Goal: Entertainment & Leisure: Browse casually

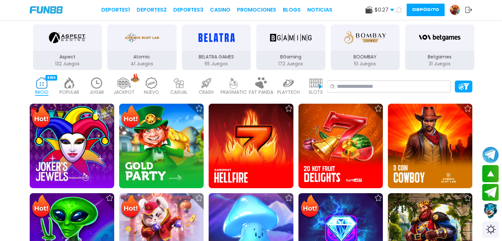
scroll to position [121, 0]
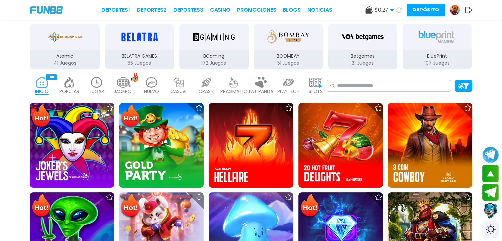
click at [368, 10] on use at bounding box center [369, 9] width 7 height 7
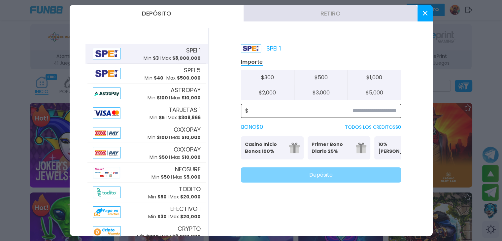
click at [308, 108] on input at bounding box center [323, 111] width 148 height 8
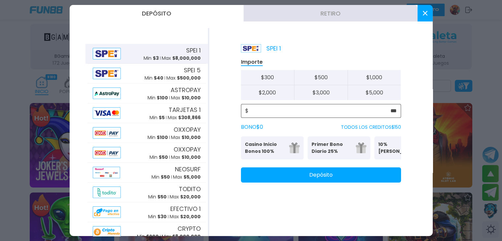
type input "***"
click at [329, 181] on button "Depósito" at bounding box center [321, 174] width 160 height 15
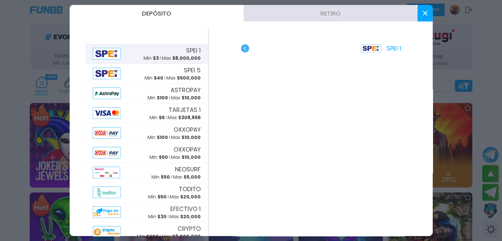
click at [430, 7] on button at bounding box center [425, 13] width 15 height 17
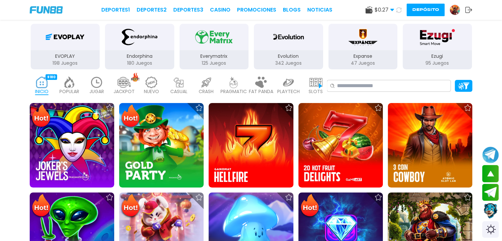
click at [399, 10] on icon at bounding box center [399, 9] width 7 height 7
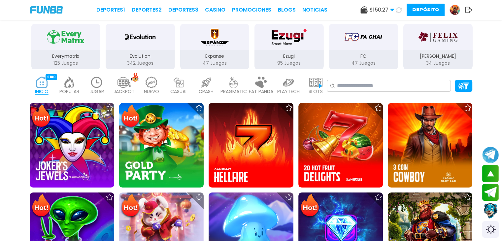
scroll to position [63, 0]
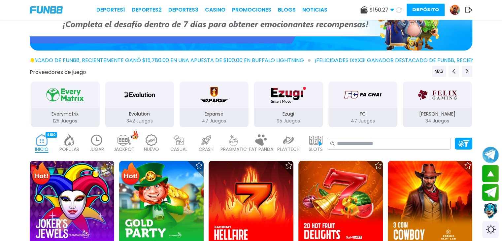
click at [455, 73] on icon "Previous providers" at bounding box center [453, 71] width 5 height 5
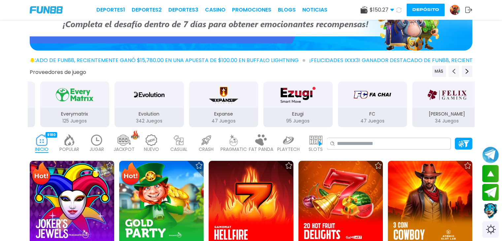
click at [455, 73] on icon "Previous providers" at bounding box center [453, 71] width 5 height 5
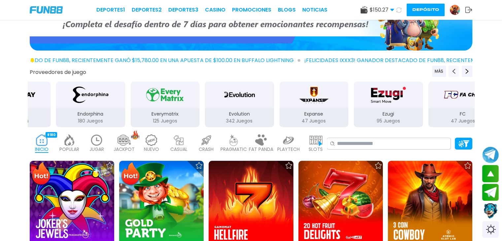
click at [455, 73] on icon "Previous providers" at bounding box center [453, 71] width 5 height 5
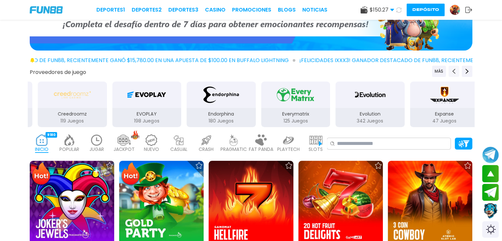
click at [455, 73] on icon "Previous providers" at bounding box center [453, 71] width 5 height 5
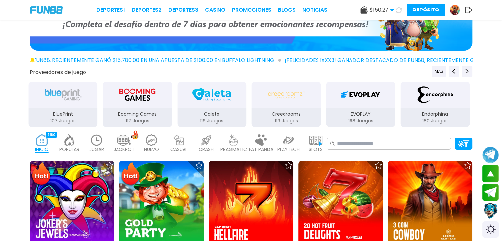
click at [431, 93] on img "Endorphina" at bounding box center [435, 95] width 42 height 18
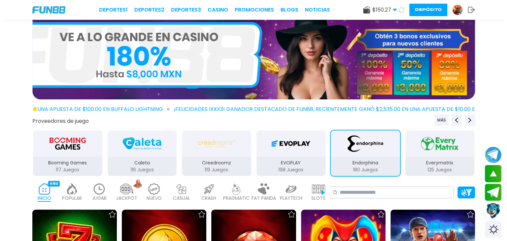
scroll to position [13, 0]
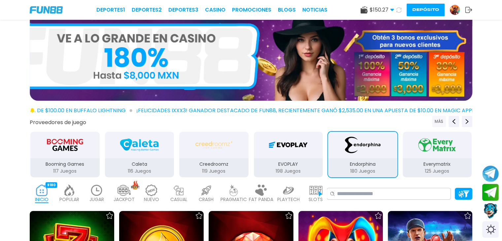
click at [443, 123] on button "MÁS" at bounding box center [439, 121] width 14 height 11
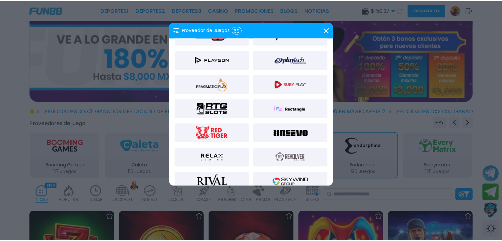
scroll to position [712, 0]
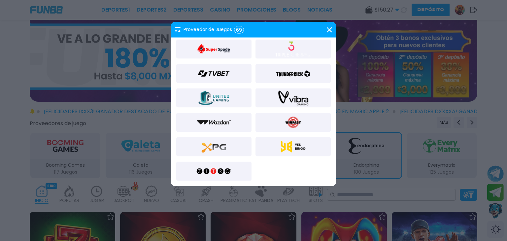
click at [238, 163] on div at bounding box center [213, 171] width 75 height 19
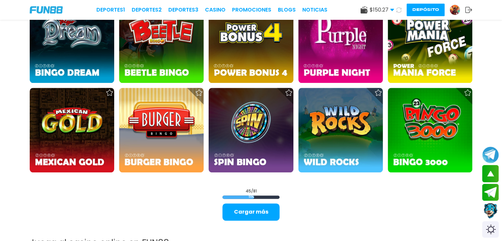
scroll to position [865, 0]
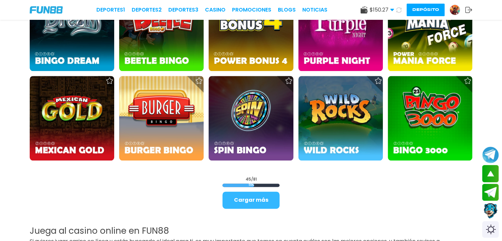
drag, startPoint x: 256, startPoint y: 210, endPoint x: 254, endPoint y: 197, distance: 13.1
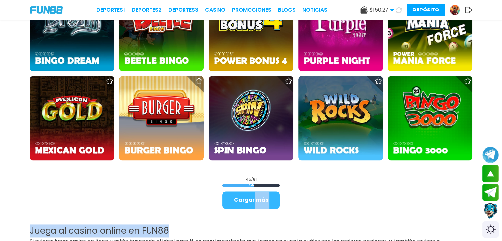
click at [254, 197] on button "Cargar más" at bounding box center [251, 200] width 57 height 17
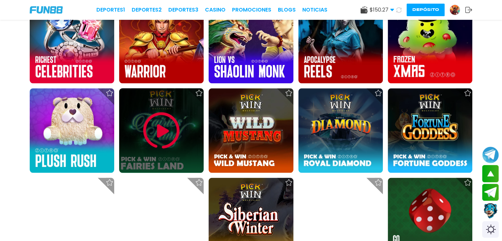
scroll to position [1301, 0]
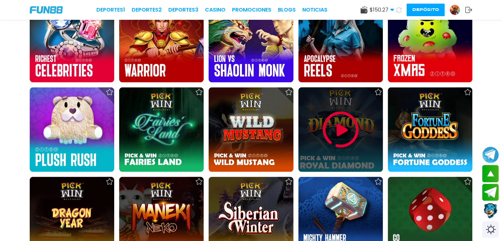
click at [347, 107] on div at bounding box center [341, 130] width 85 height 85
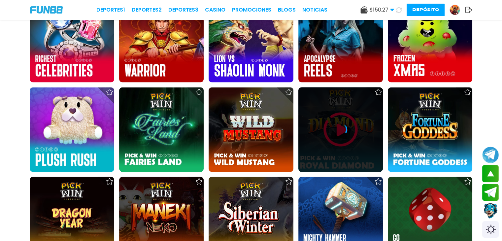
click at [342, 127] on icon at bounding box center [340, 129] width 13 height 13
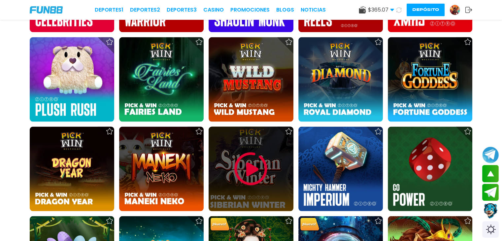
scroll to position [1352, 0]
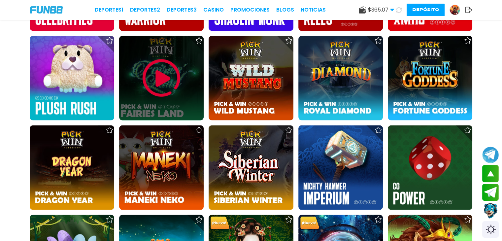
click at [173, 84] on img at bounding box center [162, 78] width 40 height 40
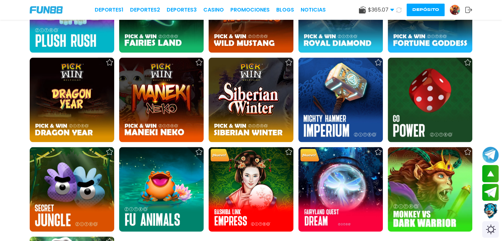
scroll to position [1421, 0]
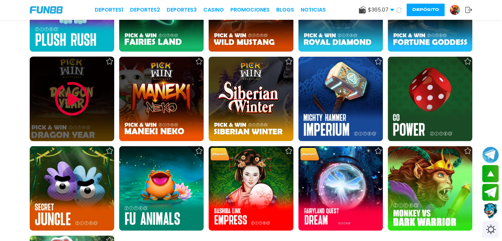
click at [87, 104] on img at bounding box center [72, 99] width 40 height 40
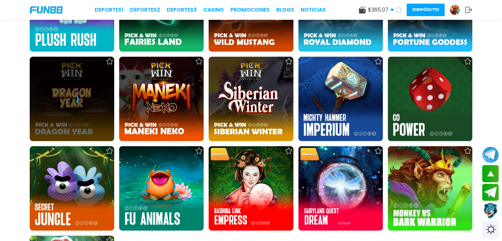
scroll to position [1384, 0]
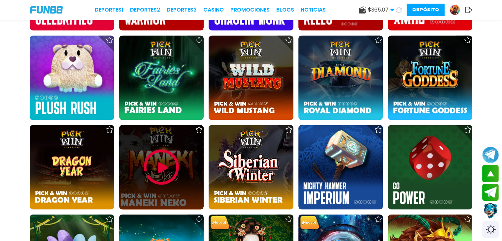
scroll to position [1354, 0]
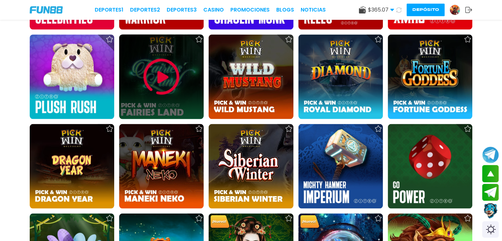
click at [165, 85] on img at bounding box center [162, 77] width 40 height 40
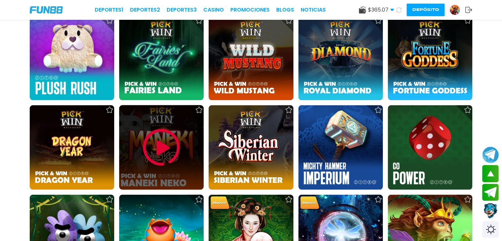
scroll to position [1374, 0]
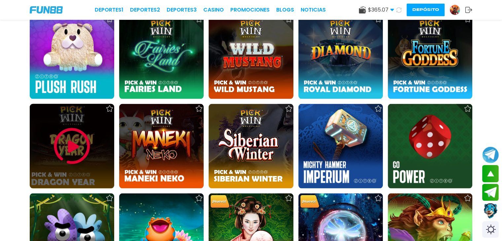
drag, startPoint x: 110, startPoint y: 164, endPoint x: 74, endPoint y: 147, distance: 39.7
click at [74, 147] on img at bounding box center [72, 146] width 40 height 40
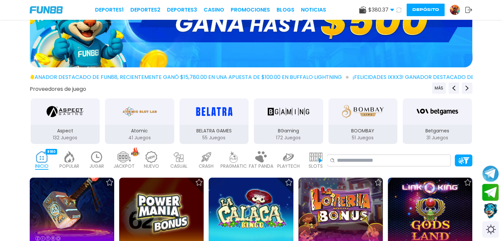
scroll to position [47, 0]
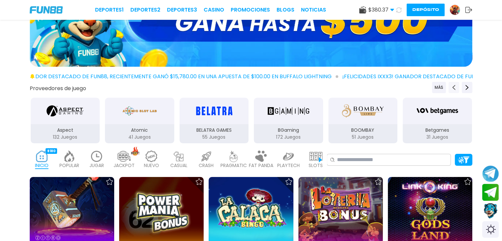
click at [450, 88] on button "Previous providers" at bounding box center [454, 87] width 11 height 11
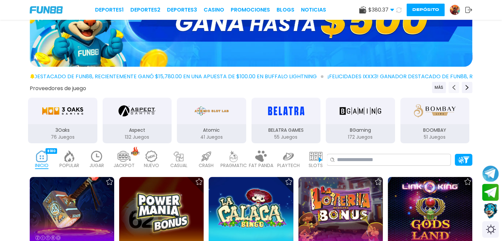
click at [450, 88] on button "Previous providers" at bounding box center [454, 87] width 11 height 11
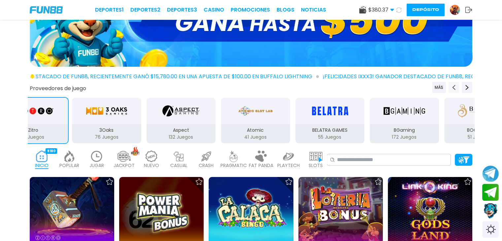
click at [450, 88] on button "Previous providers" at bounding box center [454, 87] width 11 height 11
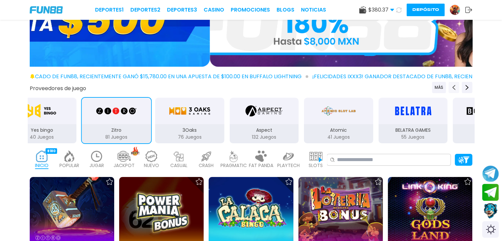
click at [450, 88] on button "Previous providers" at bounding box center [454, 87] width 11 height 11
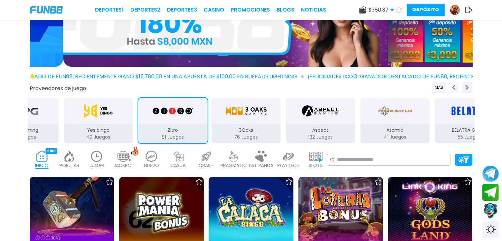
click at [450, 88] on button "Previous providers" at bounding box center [454, 87] width 11 height 11
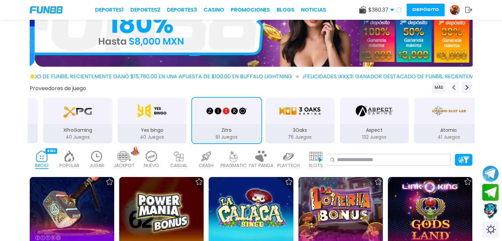
click at [450, 88] on button "Previous providers" at bounding box center [454, 87] width 11 height 11
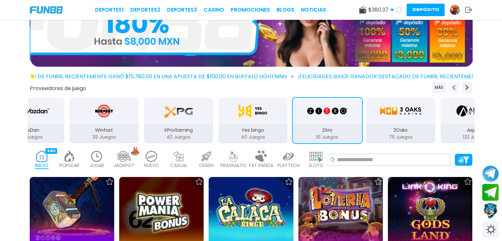
click at [450, 88] on button "Previous providers" at bounding box center [454, 87] width 11 height 11
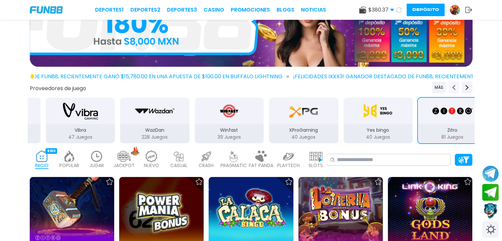
click at [450, 88] on button "Previous providers" at bounding box center [454, 87] width 11 height 11
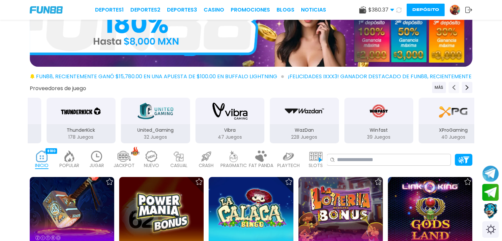
click at [450, 88] on button "Previous providers" at bounding box center [454, 87] width 11 height 11
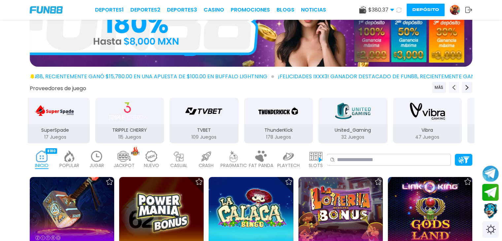
click at [450, 88] on button "Previous providers" at bounding box center [454, 87] width 11 height 11
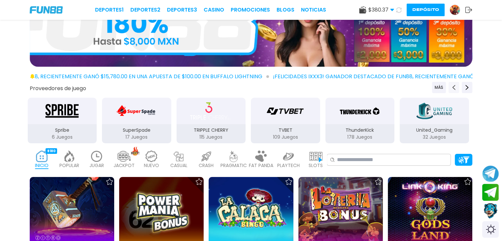
click at [450, 88] on button "Previous providers" at bounding box center [454, 87] width 11 height 11
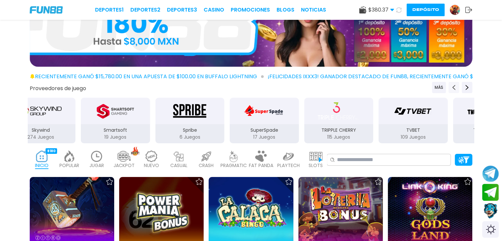
click at [450, 88] on button "Previous providers" at bounding box center [454, 87] width 11 height 11
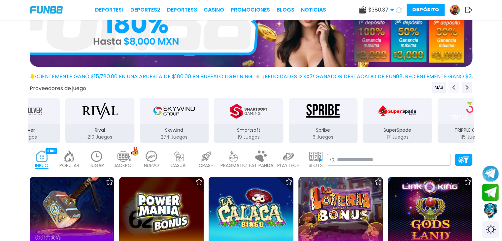
click at [450, 88] on button "Previous providers" at bounding box center [454, 87] width 11 height 11
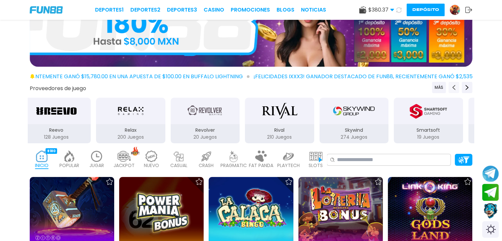
click at [450, 88] on button "Previous providers" at bounding box center [454, 87] width 11 height 11
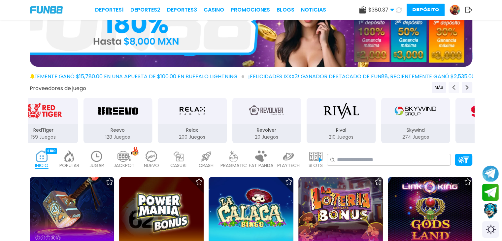
click at [450, 88] on button "Previous providers" at bounding box center [454, 87] width 11 height 11
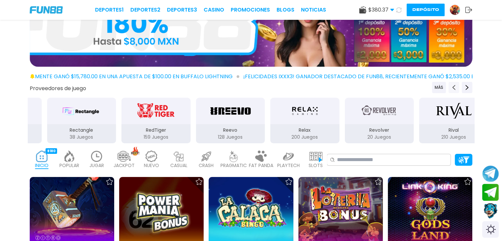
click at [450, 88] on button "Previous providers" at bounding box center [454, 87] width 11 height 11
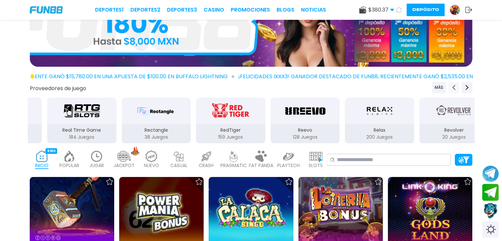
click at [450, 88] on button "Previous providers" at bounding box center [454, 87] width 11 height 11
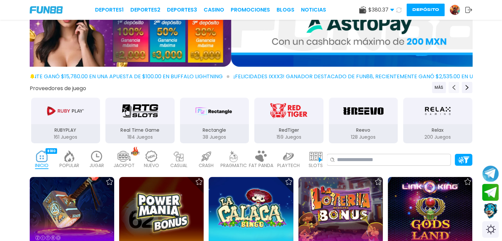
click at [450, 88] on button "Previous providers" at bounding box center [454, 87] width 11 height 11
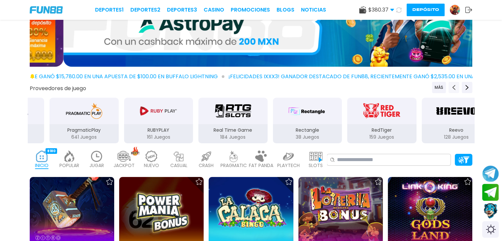
click at [450, 88] on button "Previous providers" at bounding box center [454, 87] width 11 height 11
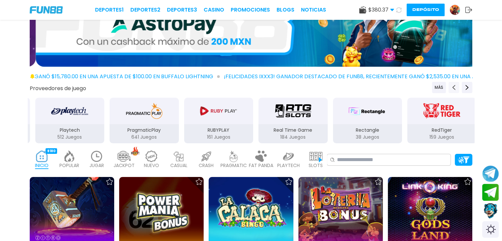
click at [450, 88] on button "Previous providers" at bounding box center [454, 87] width 11 height 11
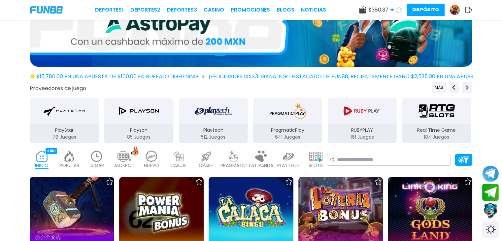
click at [285, 110] on img "PragmaticPlay" at bounding box center [288, 111] width 42 height 18
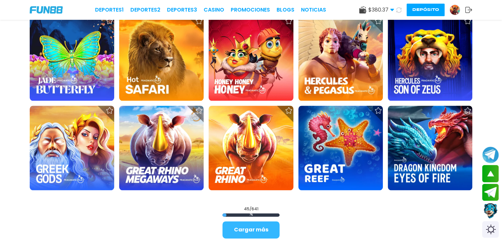
scroll to position [881, 0]
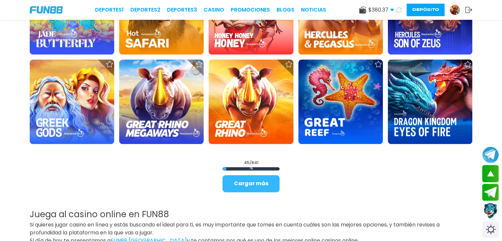
click at [268, 175] on button "Cargar más" at bounding box center [251, 183] width 57 height 17
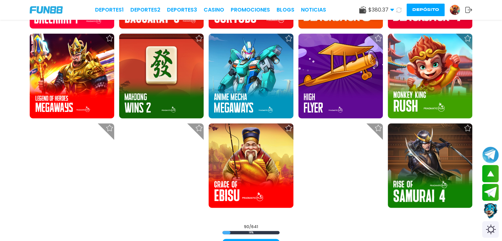
scroll to position [1668, 0]
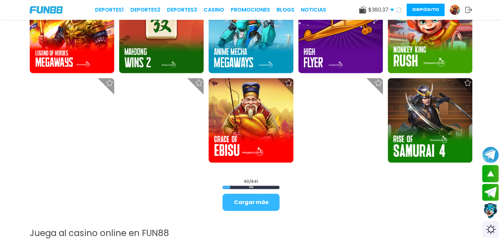
click at [258, 197] on button "Cargar más" at bounding box center [251, 202] width 57 height 17
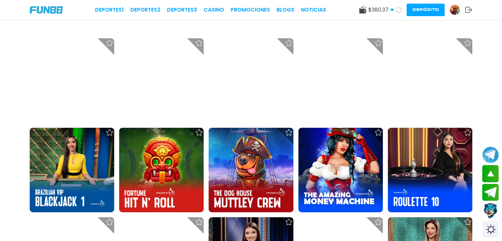
scroll to position [2324, 0]
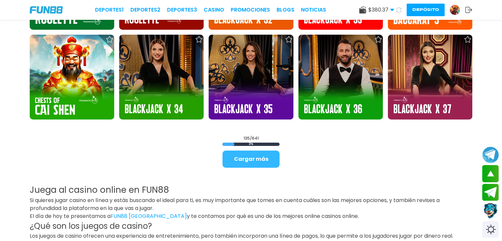
click at [273, 159] on button "Cargar más" at bounding box center [251, 159] width 57 height 17
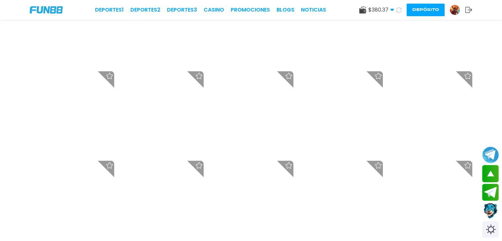
scroll to position [2518, 0]
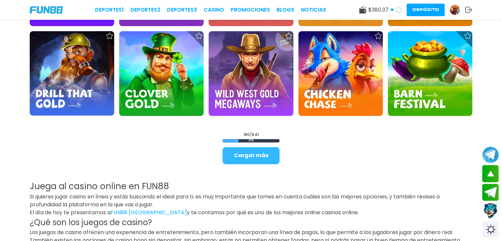
click at [258, 155] on button "Cargar más" at bounding box center [251, 155] width 57 height 17
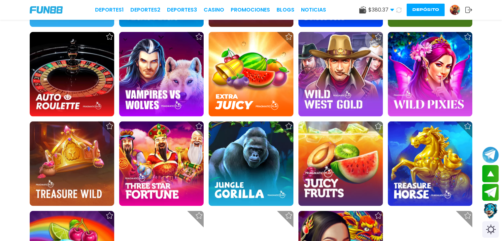
scroll to position [3958, 0]
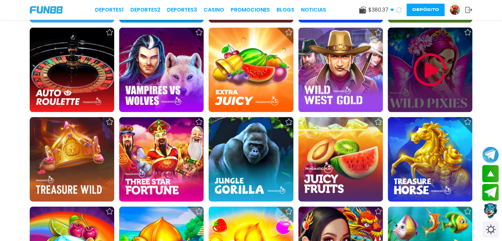
click at [443, 55] on img at bounding box center [430, 70] width 40 height 40
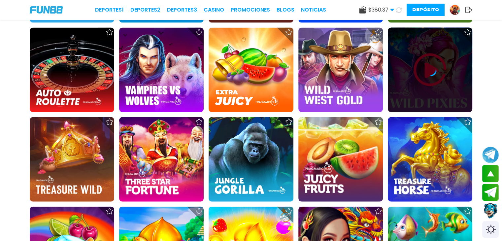
click at [431, 69] on icon at bounding box center [430, 69] width 13 height 13
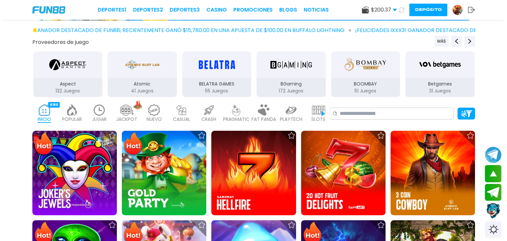
scroll to position [91, 0]
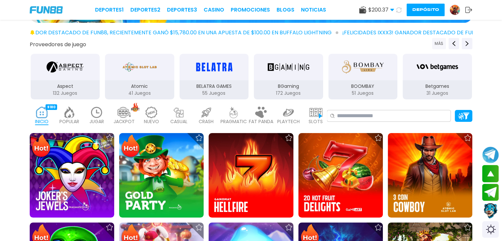
click at [438, 45] on button "MÁS" at bounding box center [439, 43] width 14 height 11
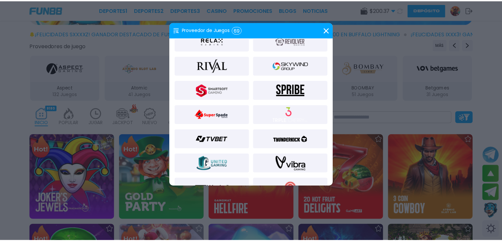
scroll to position [712, 0]
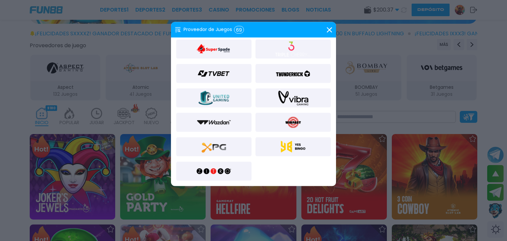
click at [226, 168] on img at bounding box center [214, 171] width 36 height 16
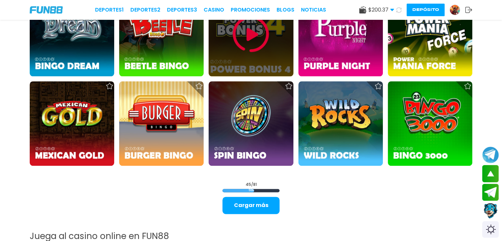
scroll to position [876, 0]
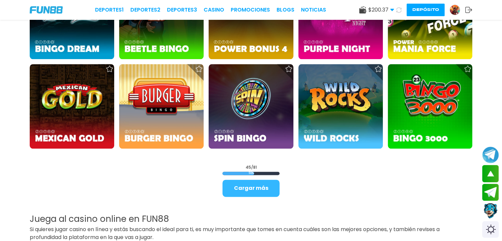
click at [240, 190] on button "Cargar más" at bounding box center [251, 188] width 57 height 17
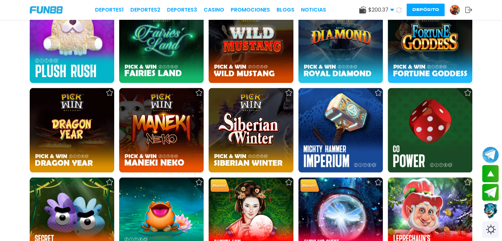
scroll to position [1357, 0]
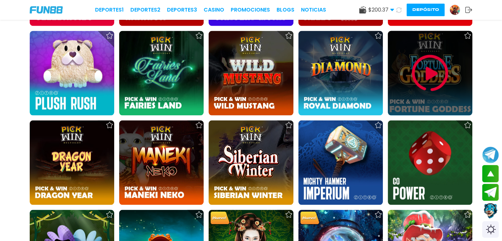
click at [428, 82] on img at bounding box center [430, 73] width 40 height 40
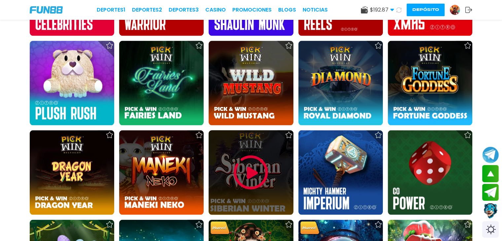
scroll to position [1347, 0]
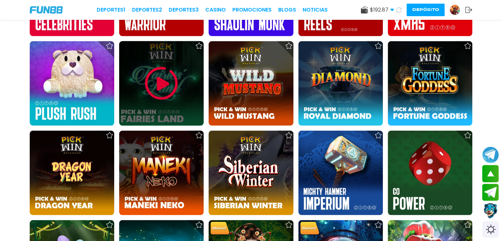
click at [170, 86] on img at bounding box center [162, 84] width 40 height 40
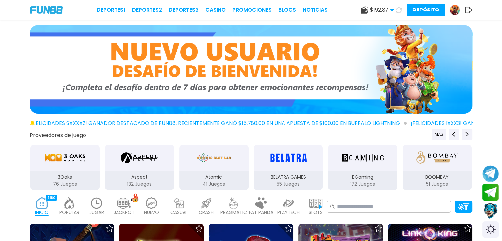
click at [453, 14] on img at bounding box center [455, 10] width 10 height 10
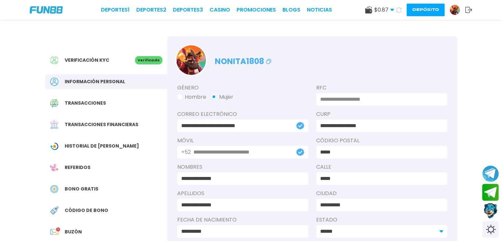
click at [89, 189] on span "Bono Gratis" at bounding box center [82, 189] width 34 height 7
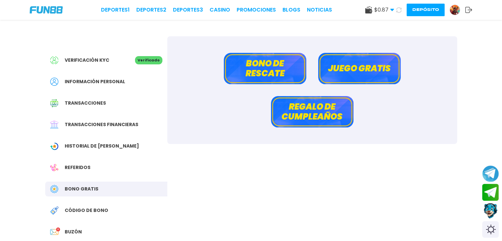
click at [290, 83] on button "Bono de rescate" at bounding box center [265, 68] width 83 height 31
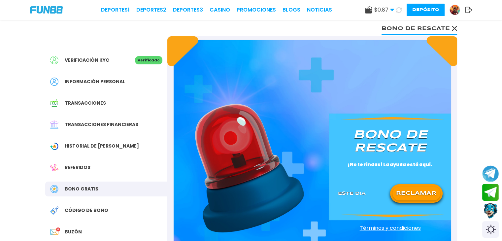
click at [413, 190] on button "RECLAMAR" at bounding box center [417, 194] width 48 height 14
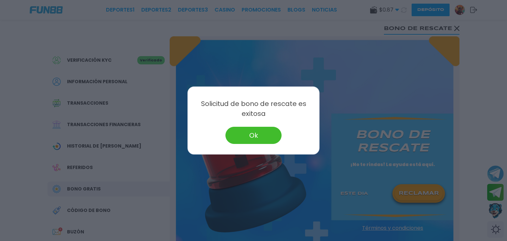
click at [260, 148] on div "Solicitud de bono de rescate es exitosa Ok" at bounding box center [254, 121] width 132 height 68
click at [255, 135] on button "Ok" at bounding box center [254, 135] width 56 height 17
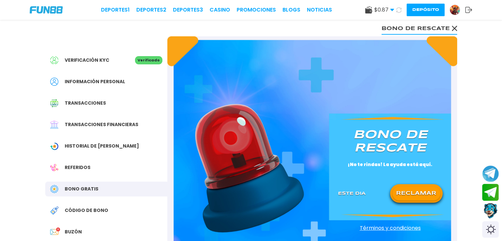
click at [402, 9] on button at bounding box center [399, 10] width 13 height 13
click at [223, 11] on link "CASINO" at bounding box center [220, 10] width 20 height 8
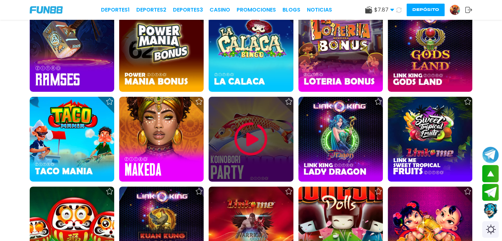
scroll to position [255, 0]
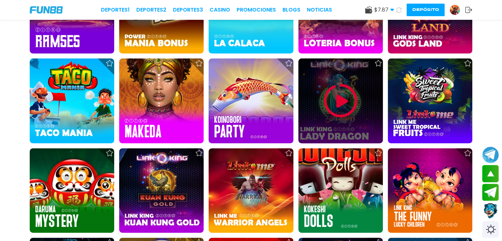
click at [347, 109] on img at bounding box center [341, 101] width 40 height 40
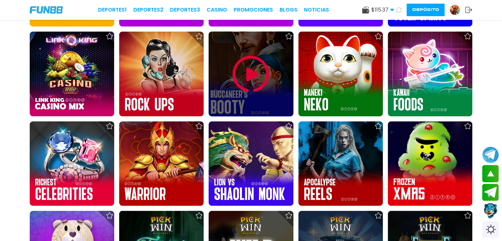
scroll to position [1178, 0]
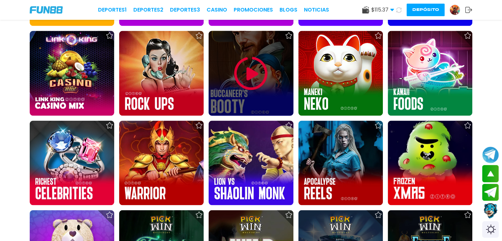
click at [248, 79] on img at bounding box center [251, 73] width 40 height 40
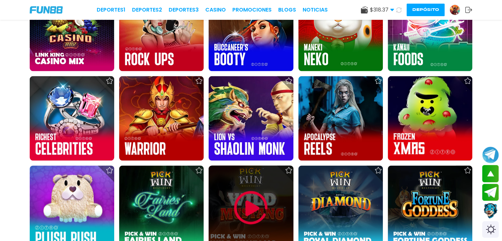
scroll to position [1285, 0]
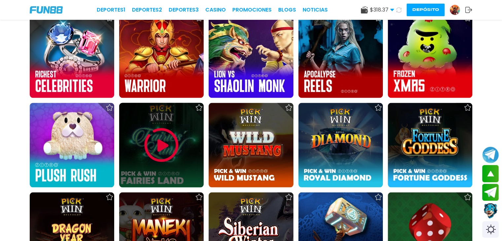
click at [168, 149] on img at bounding box center [162, 145] width 40 height 40
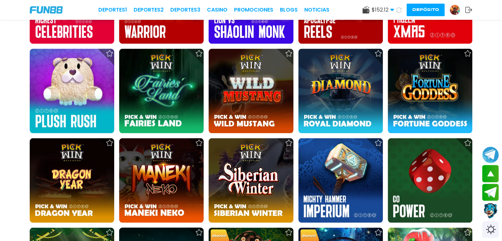
scroll to position [1395, 0]
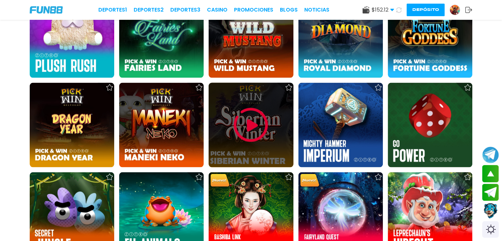
click at [256, 125] on img at bounding box center [251, 125] width 40 height 40
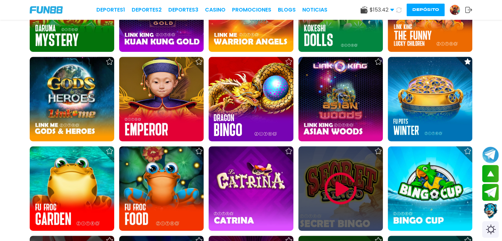
scroll to position [435, 0]
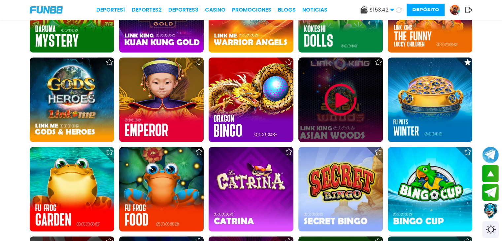
click at [339, 103] on img at bounding box center [341, 100] width 40 height 40
